Goal: Information Seeking & Learning: Learn about a topic

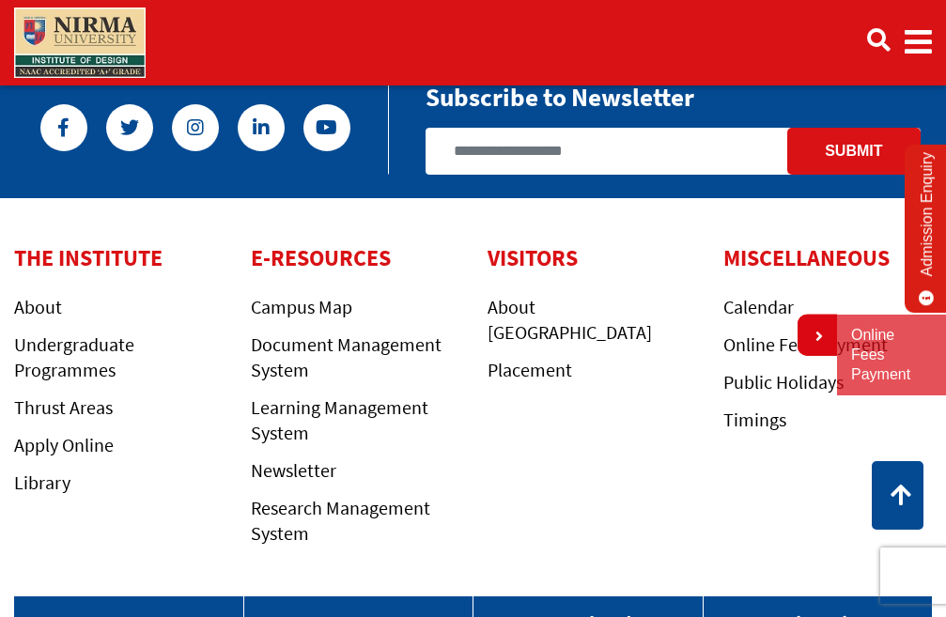
scroll to position [4166, 0]
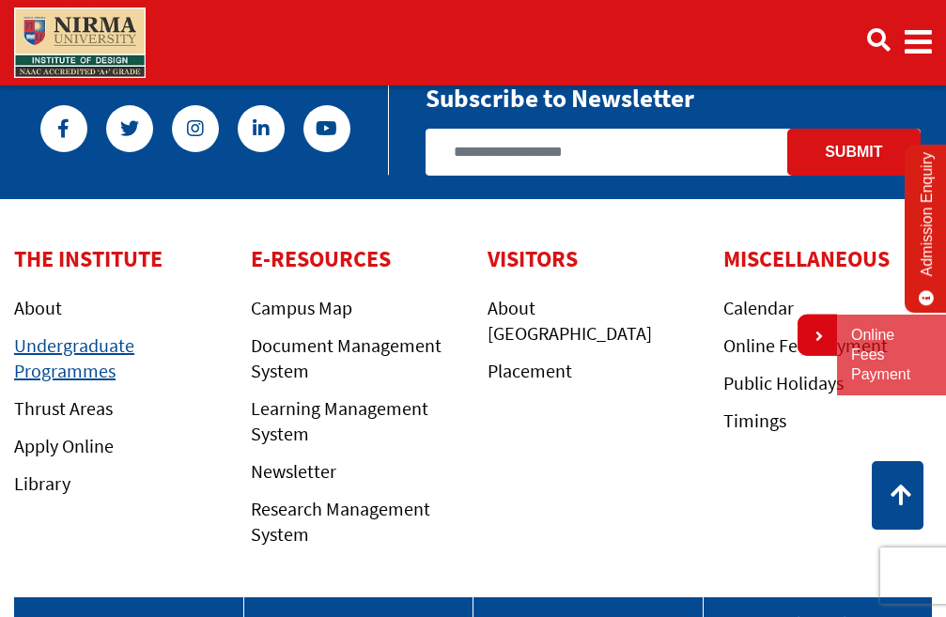
click at [70, 370] on link "Undergraduate Programmes" at bounding box center [74, 357] width 120 height 49
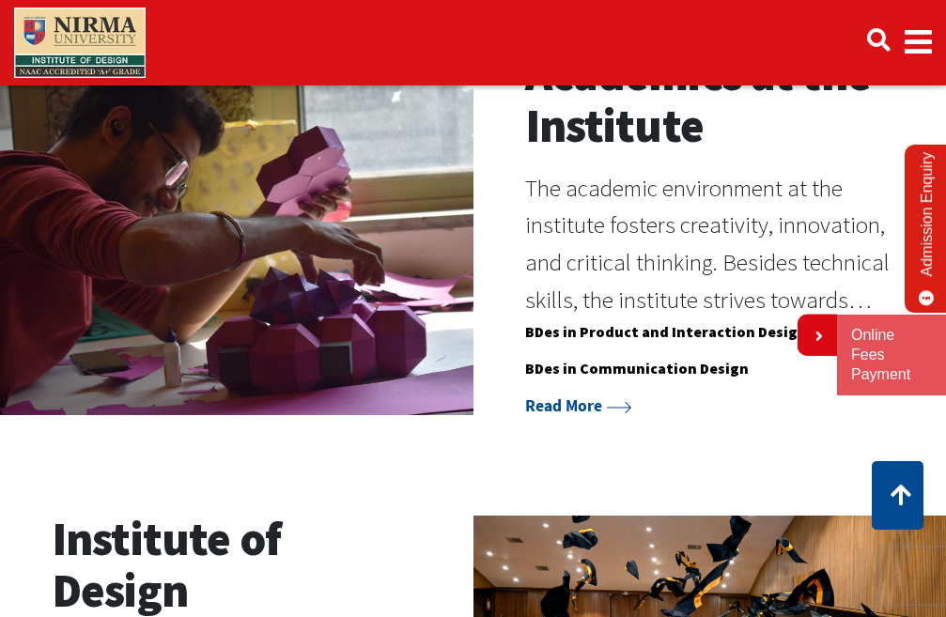
scroll to position [1221, 0]
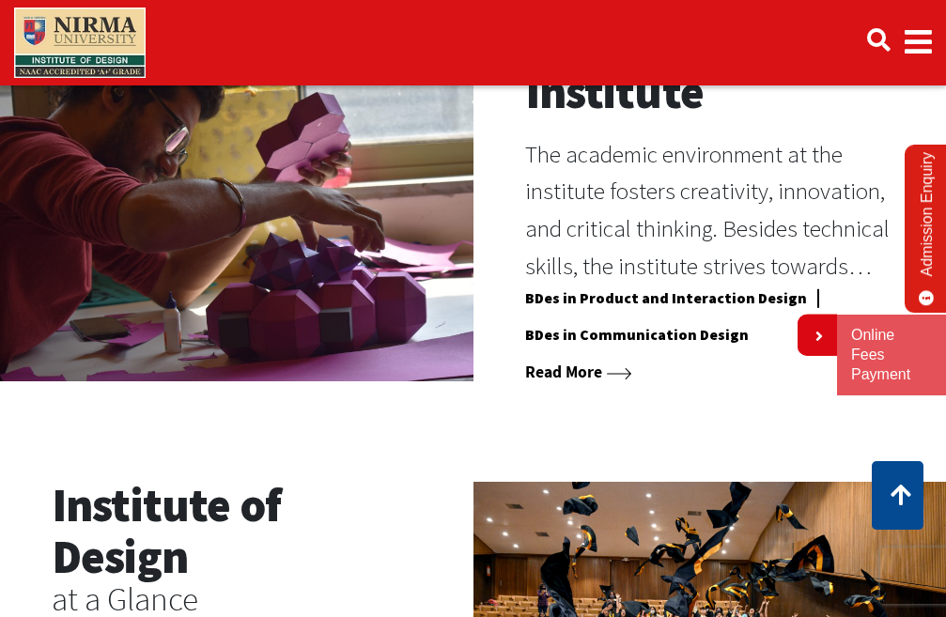
click at [537, 366] on link "Read More" at bounding box center [578, 372] width 107 height 21
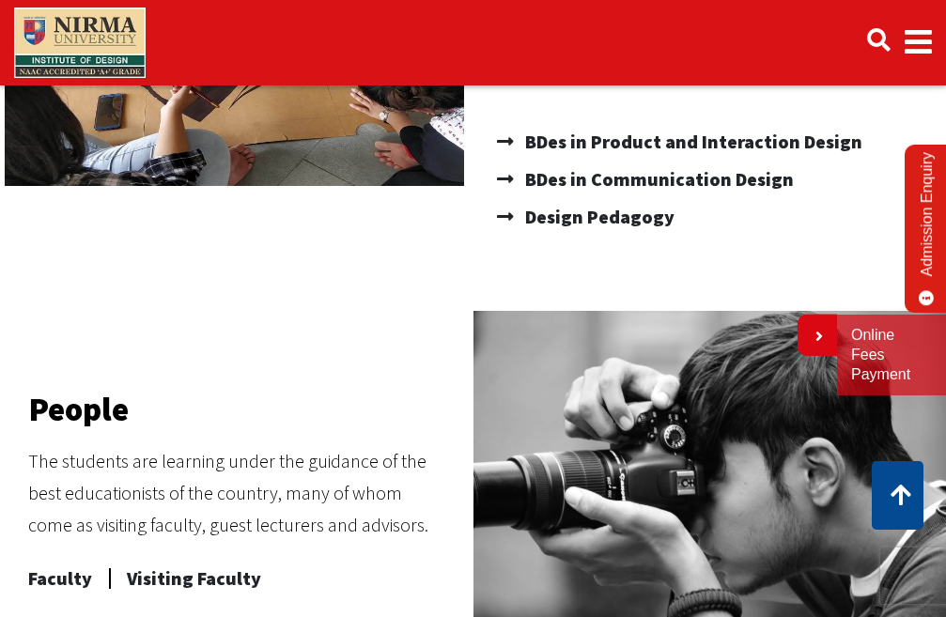
scroll to position [470, 0]
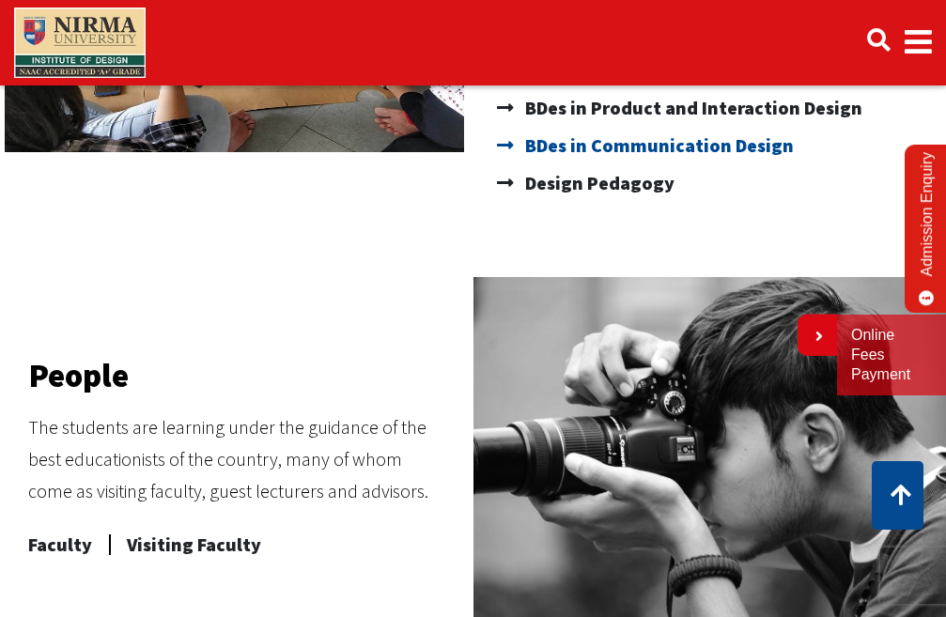
click at [627, 150] on span "BDes in Communication Design" at bounding box center [656, 146] width 273 height 38
